Goal: Check status: Check status

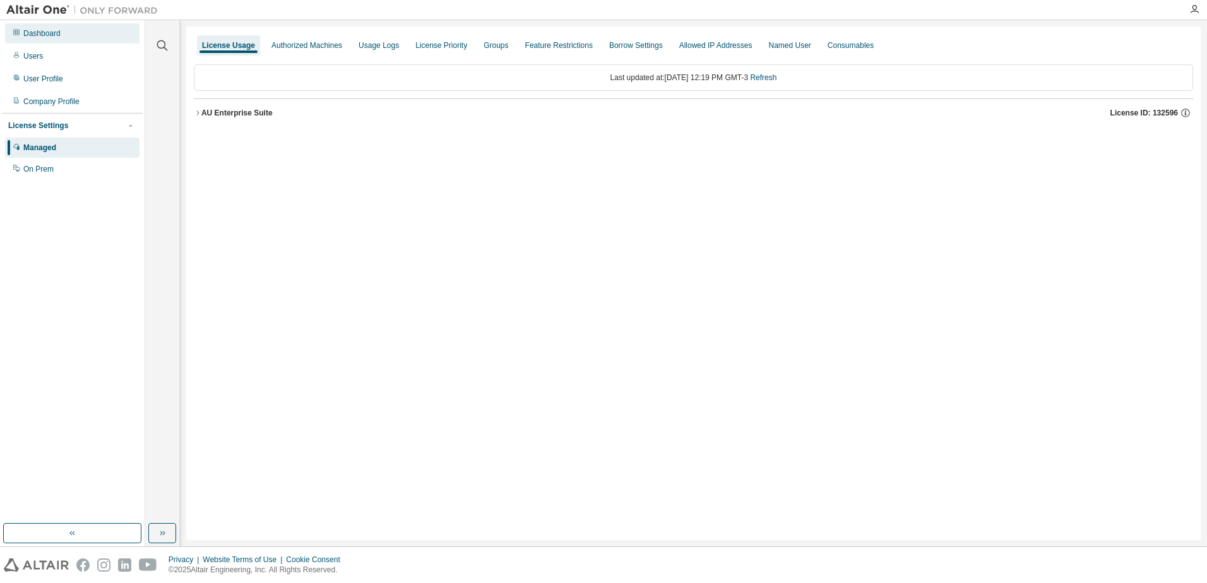
click at [30, 34] on div "Dashboard" at bounding box center [41, 33] width 37 height 10
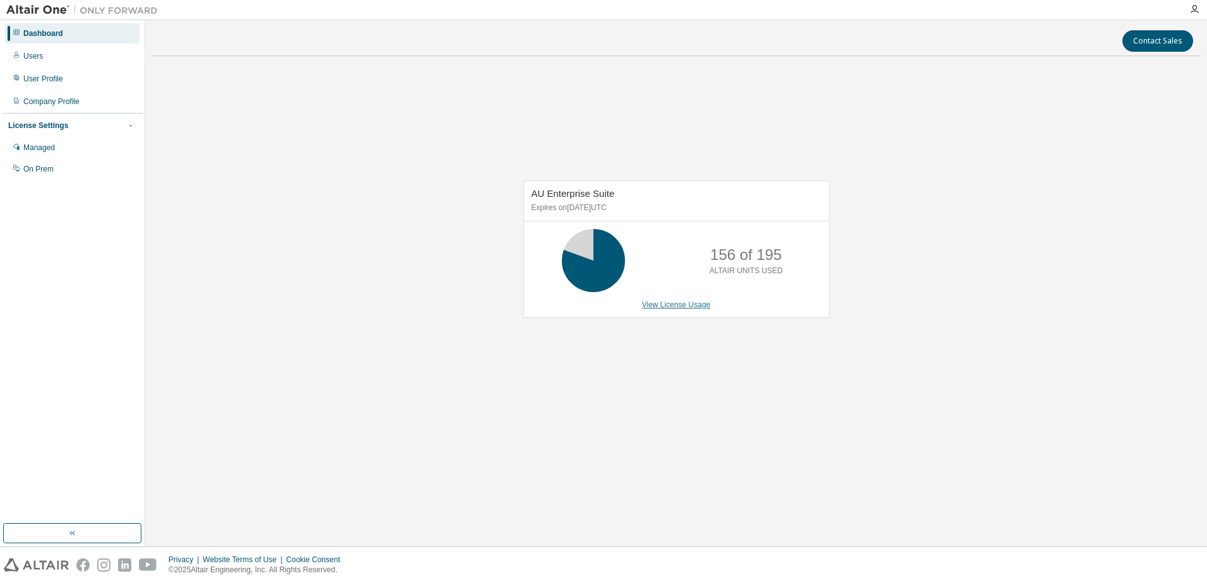
click at [664, 304] on link "View License Usage" at bounding box center [676, 305] width 69 height 9
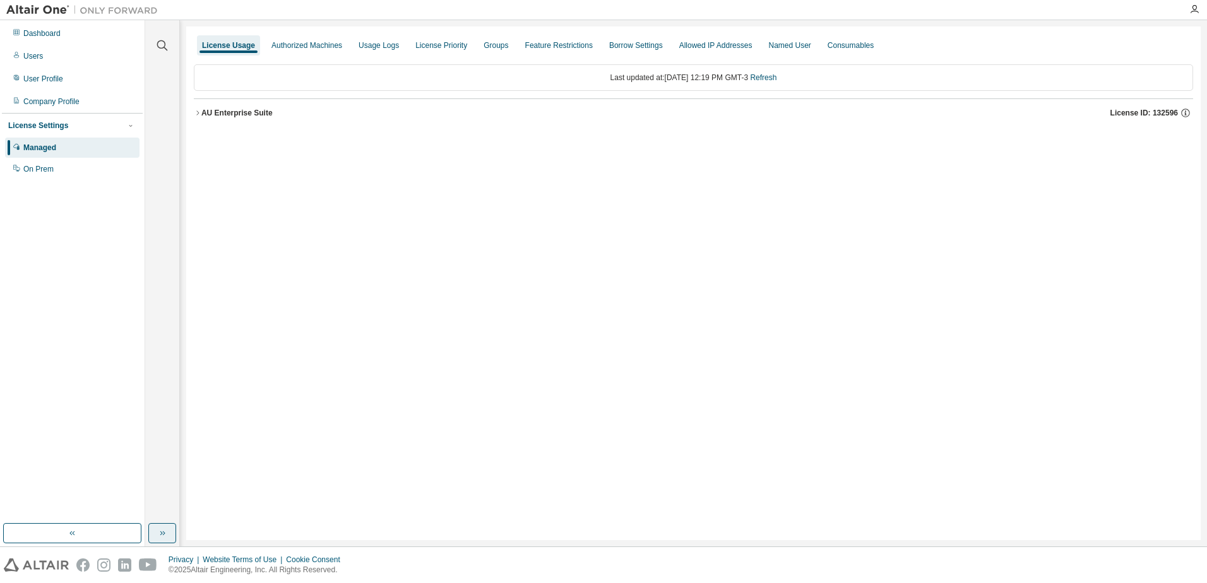
click at [156, 540] on button "button" at bounding box center [162, 533] width 28 height 20
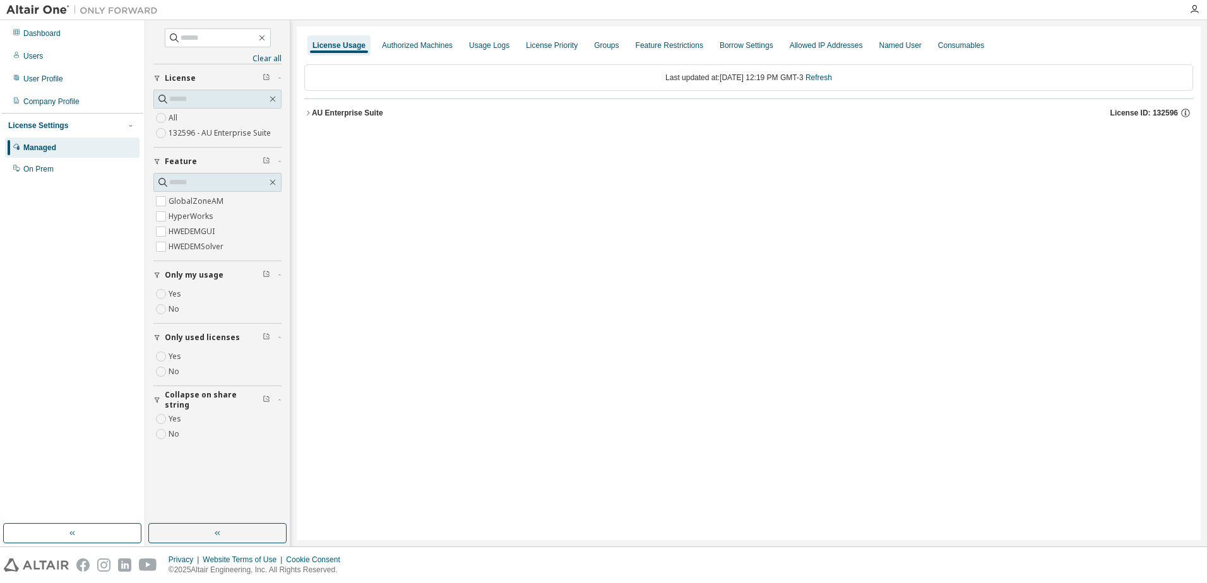
click at [335, 114] on div "AU Enterprise Suite" at bounding box center [347, 113] width 71 height 10
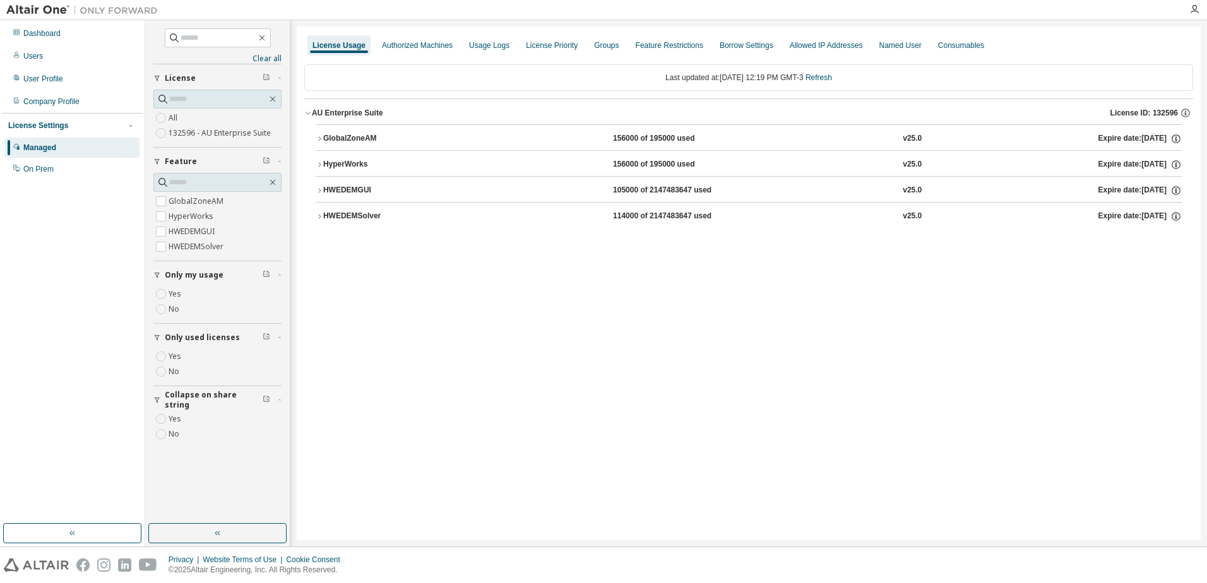
click at [469, 179] on button "HWEDEMGUI 105000 of 2147483647 used v25.0 Expire date: [DATE]" at bounding box center [749, 191] width 866 height 28
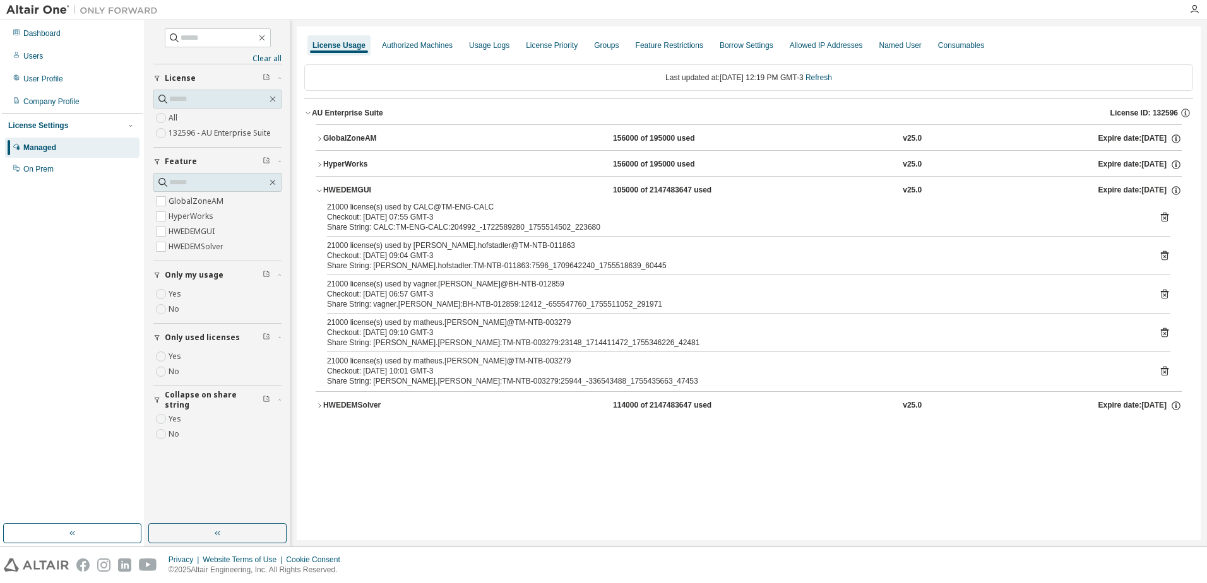
click at [364, 407] on div "HWEDEMSolver" at bounding box center [380, 405] width 114 height 11
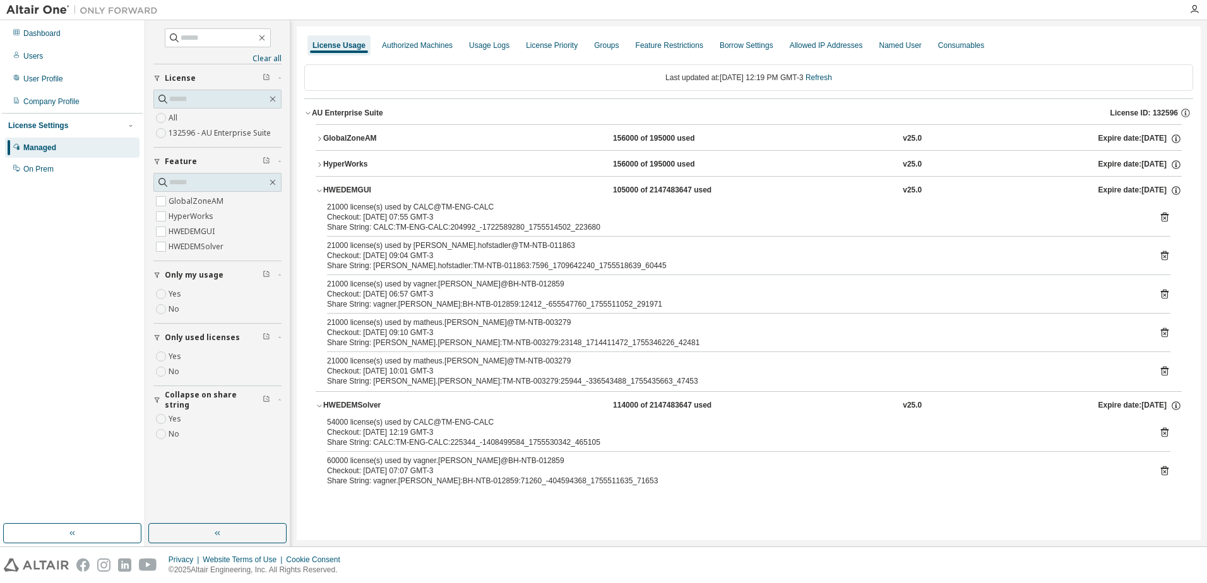
click at [372, 402] on div "HWEDEMSolver" at bounding box center [380, 405] width 114 height 11
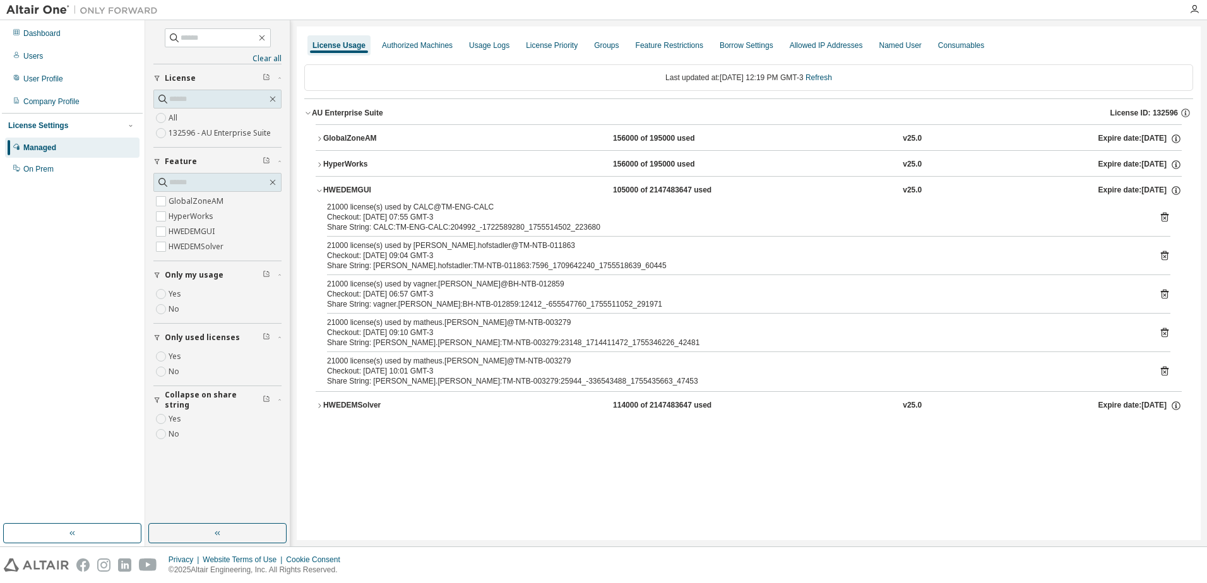
click at [362, 188] on div "HWEDEMGUI" at bounding box center [380, 190] width 114 height 11
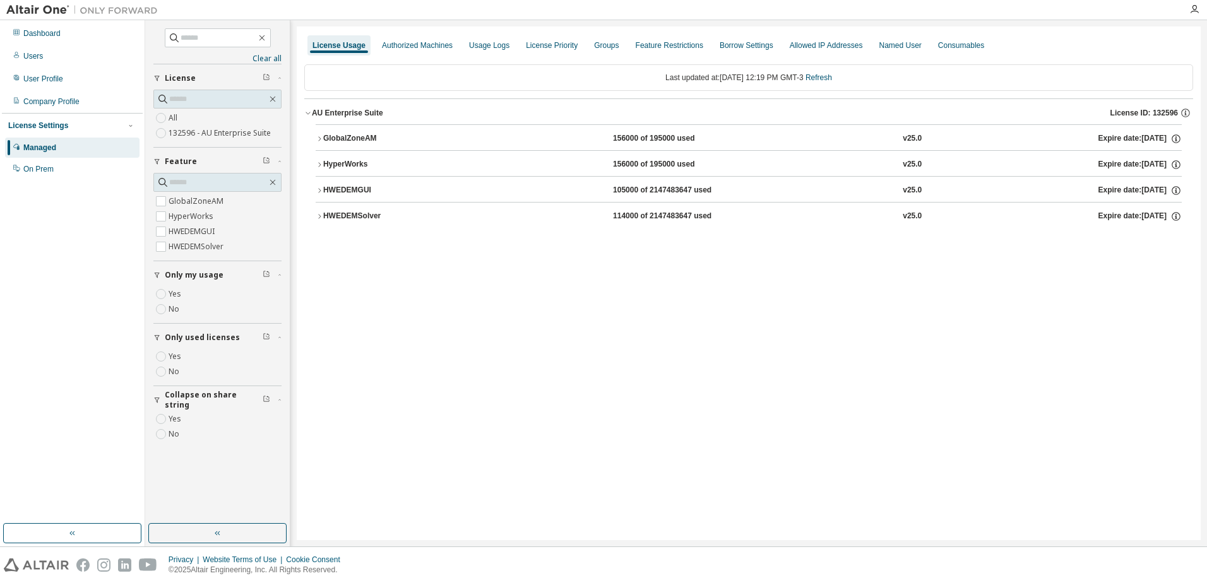
click at [362, 188] on div "HWEDEMGUI" at bounding box center [380, 190] width 114 height 11
